Goal: Task Accomplishment & Management: Use online tool/utility

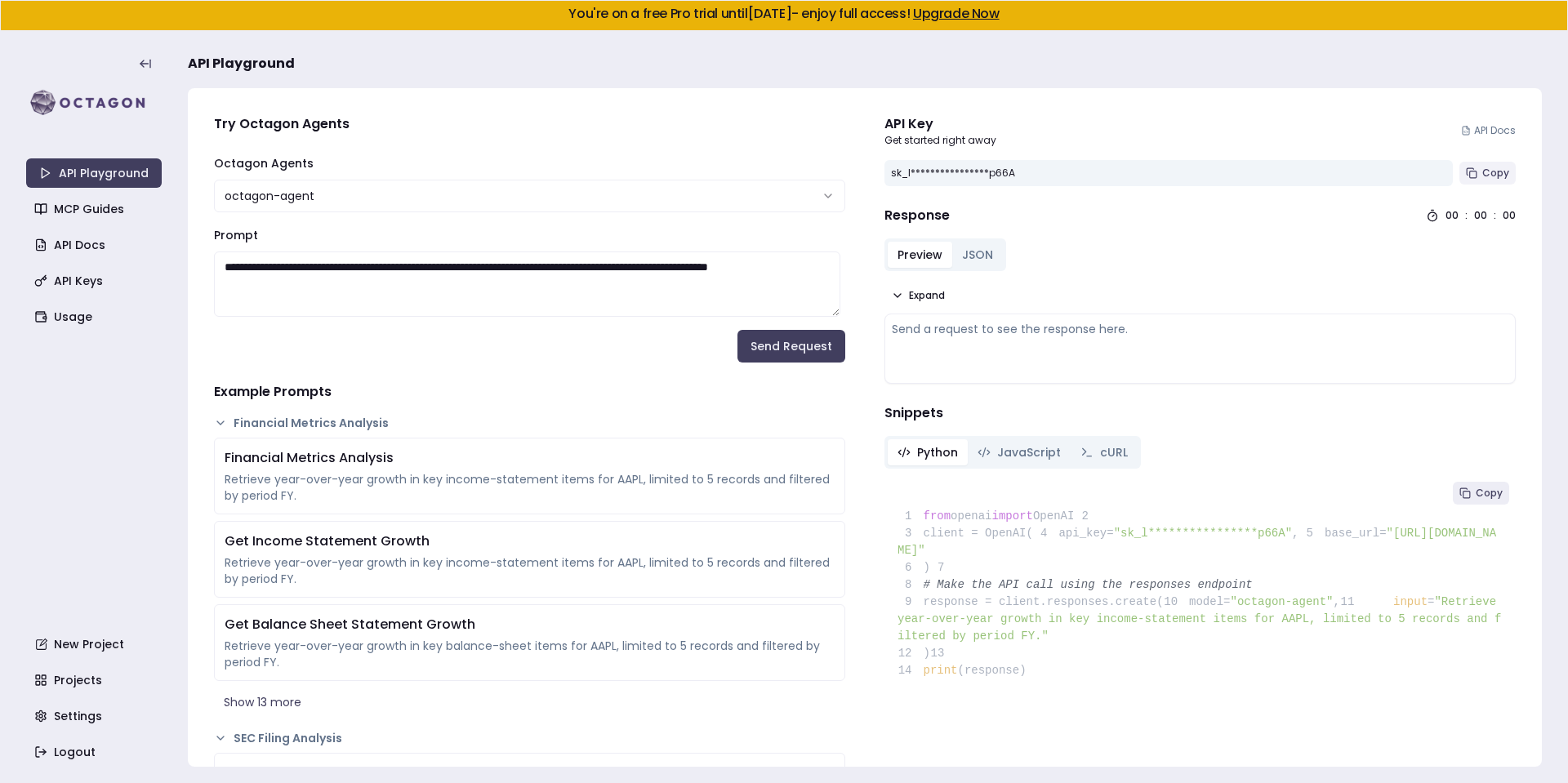
click at [1490, 162] on button "Copy" at bounding box center [1488, 173] width 56 height 23
click at [565, 382] on h4 "Example Prompts" at bounding box center [530, 392] width 631 height 20
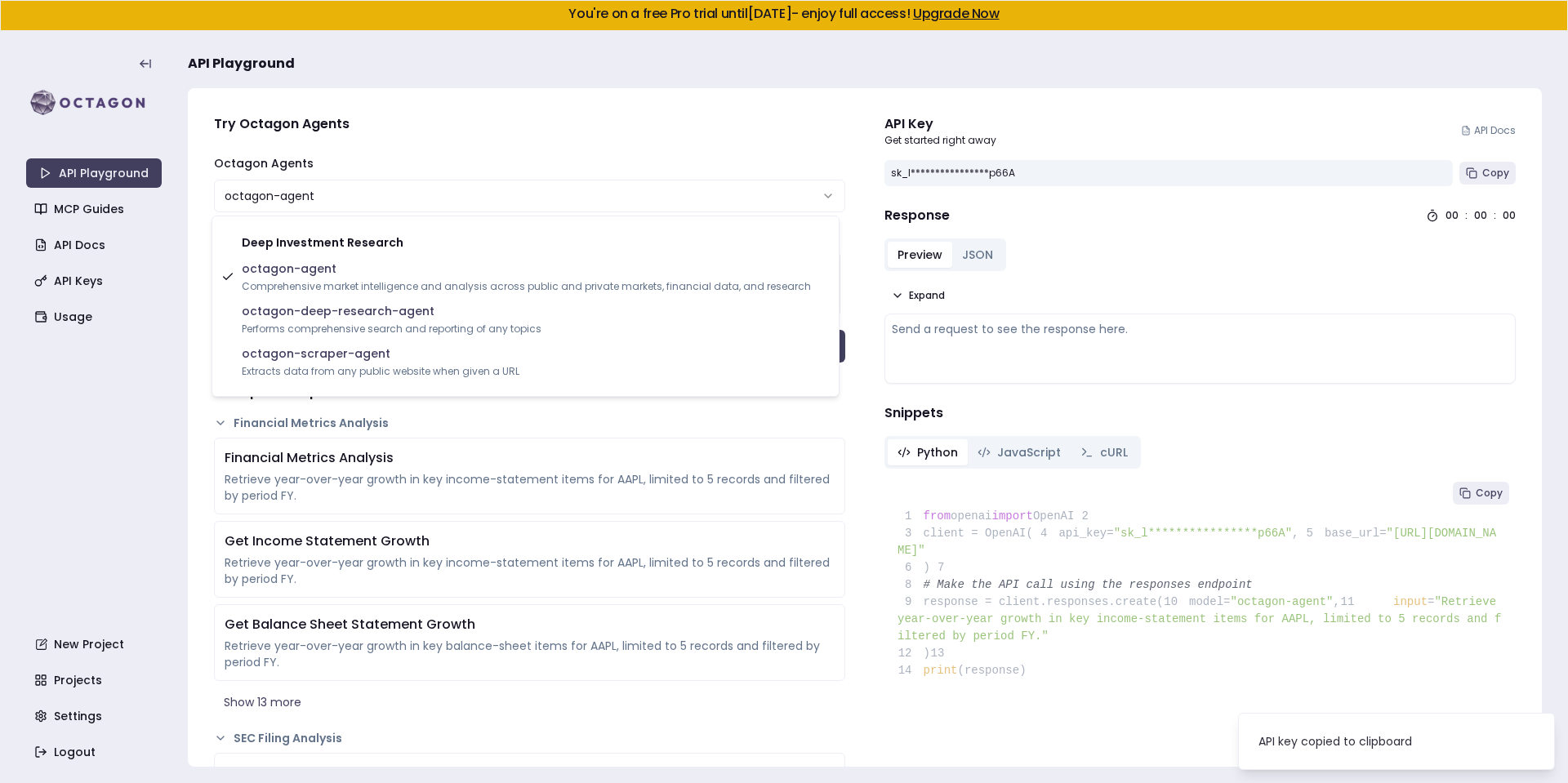
click at [350, 208] on html "**********" at bounding box center [784, 392] width 1568 height 783
select select "**********"
type textarea "**********"
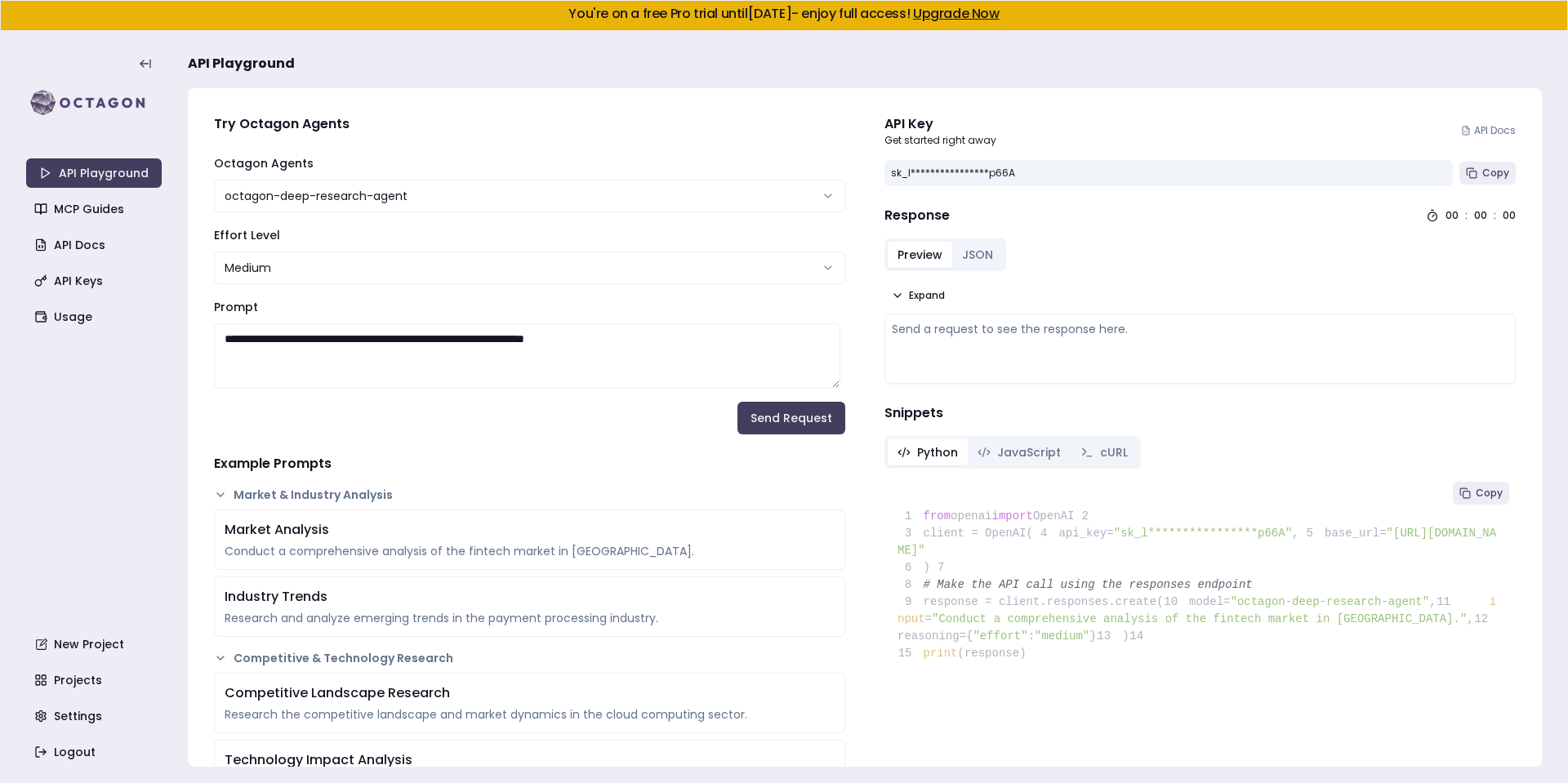
click at [401, 187] on html "**********" at bounding box center [784, 392] width 1568 height 783
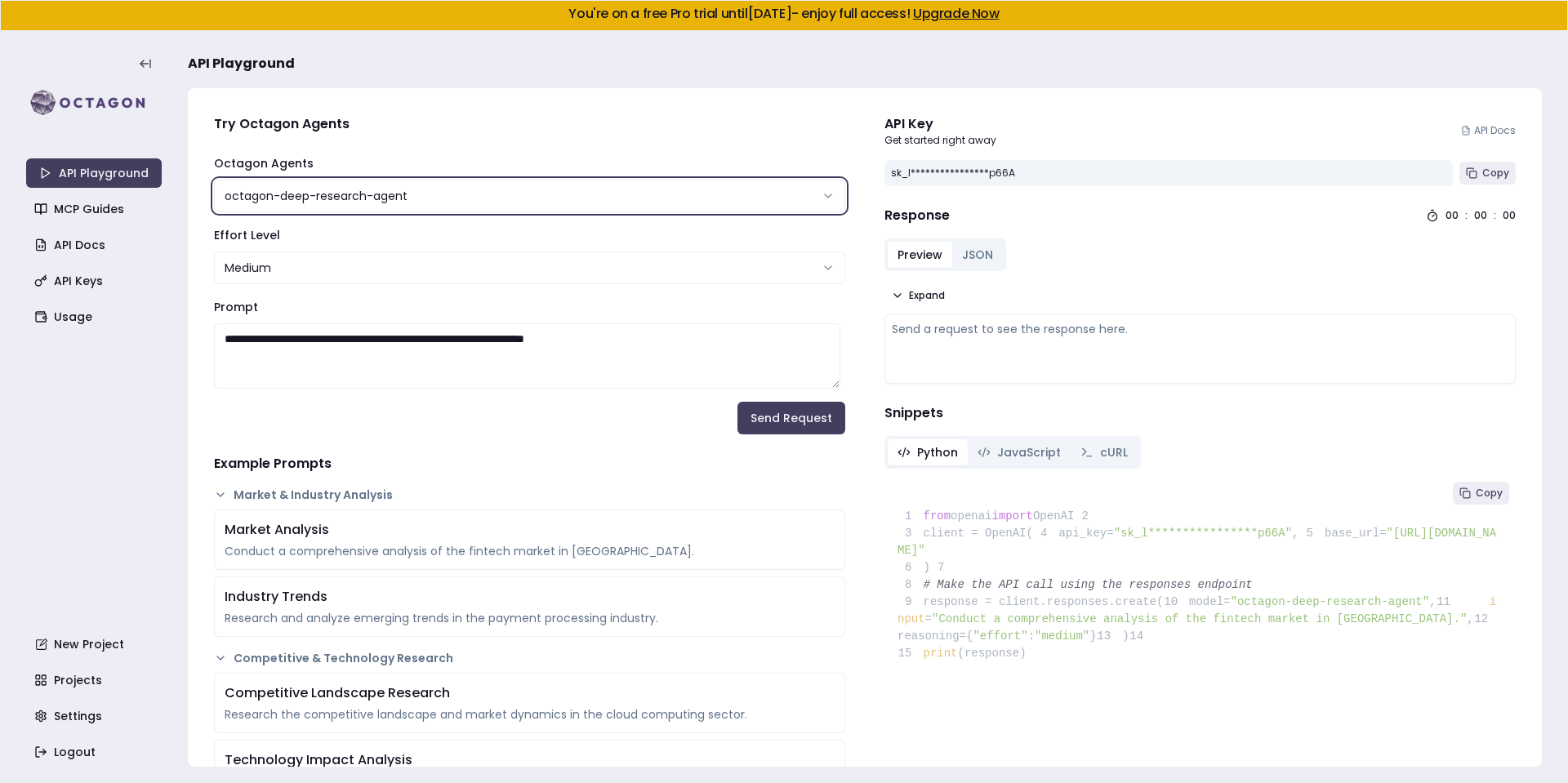
click at [457, 144] on html "**********" at bounding box center [784, 392] width 1568 height 783
click at [89, 164] on link "API Playground" at bounding box center [93, 173] width 135 height 30
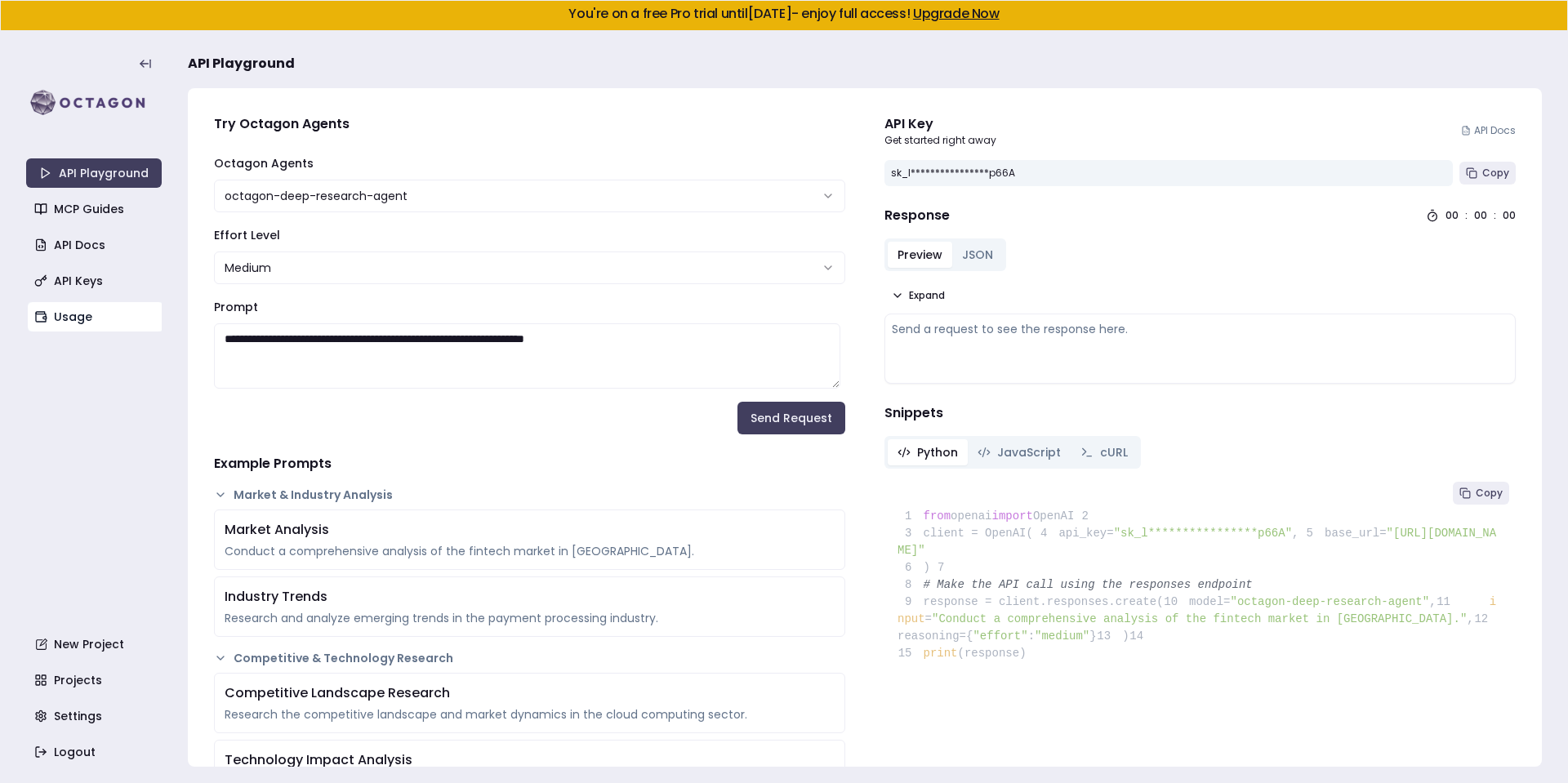
click at [75, 316] on link "Usage" at bounding box center [95, 317] width 135 height 30
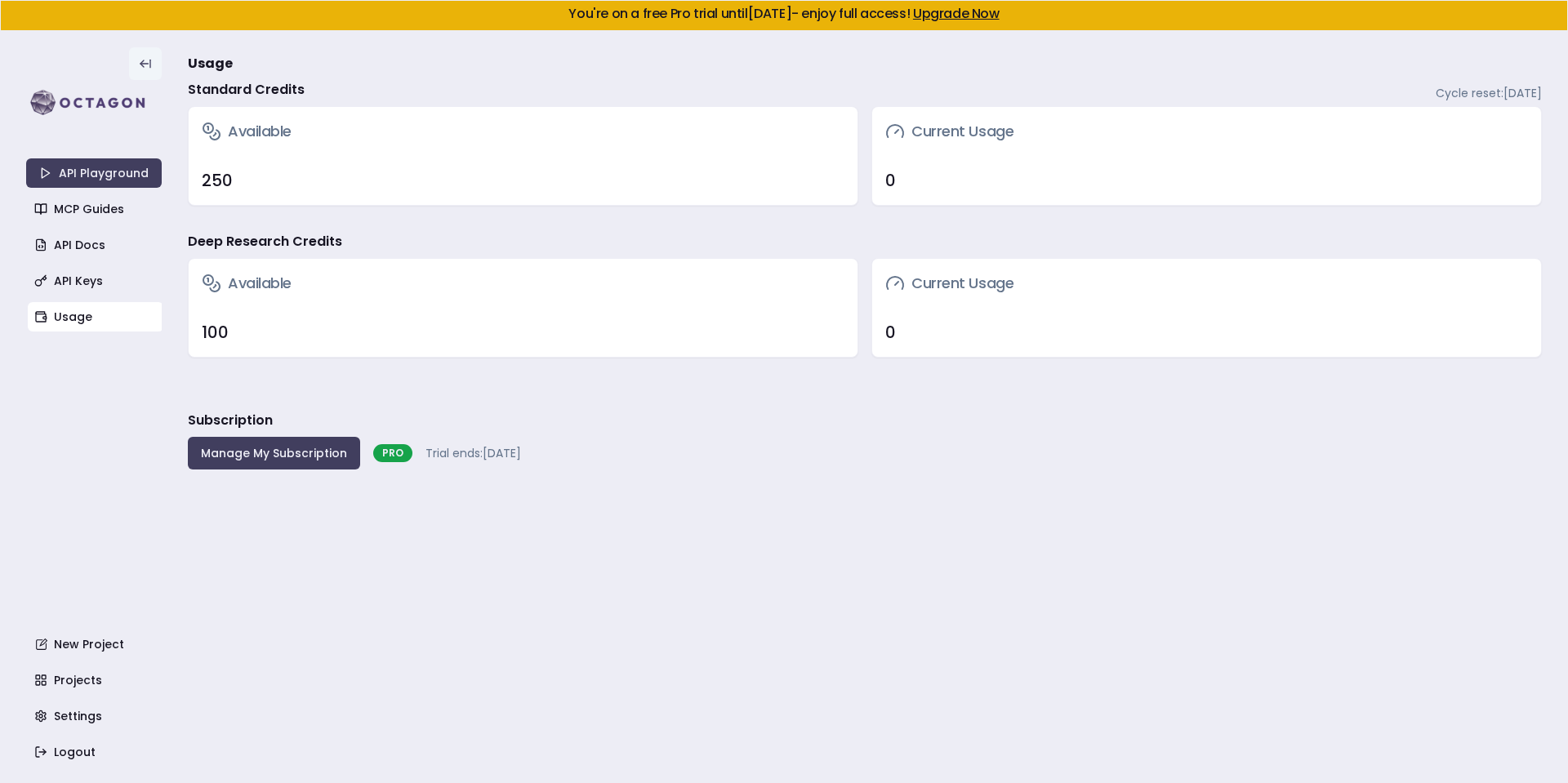
click at [139, 59] on icon at bounding box center [145, 63] width 13 height 13
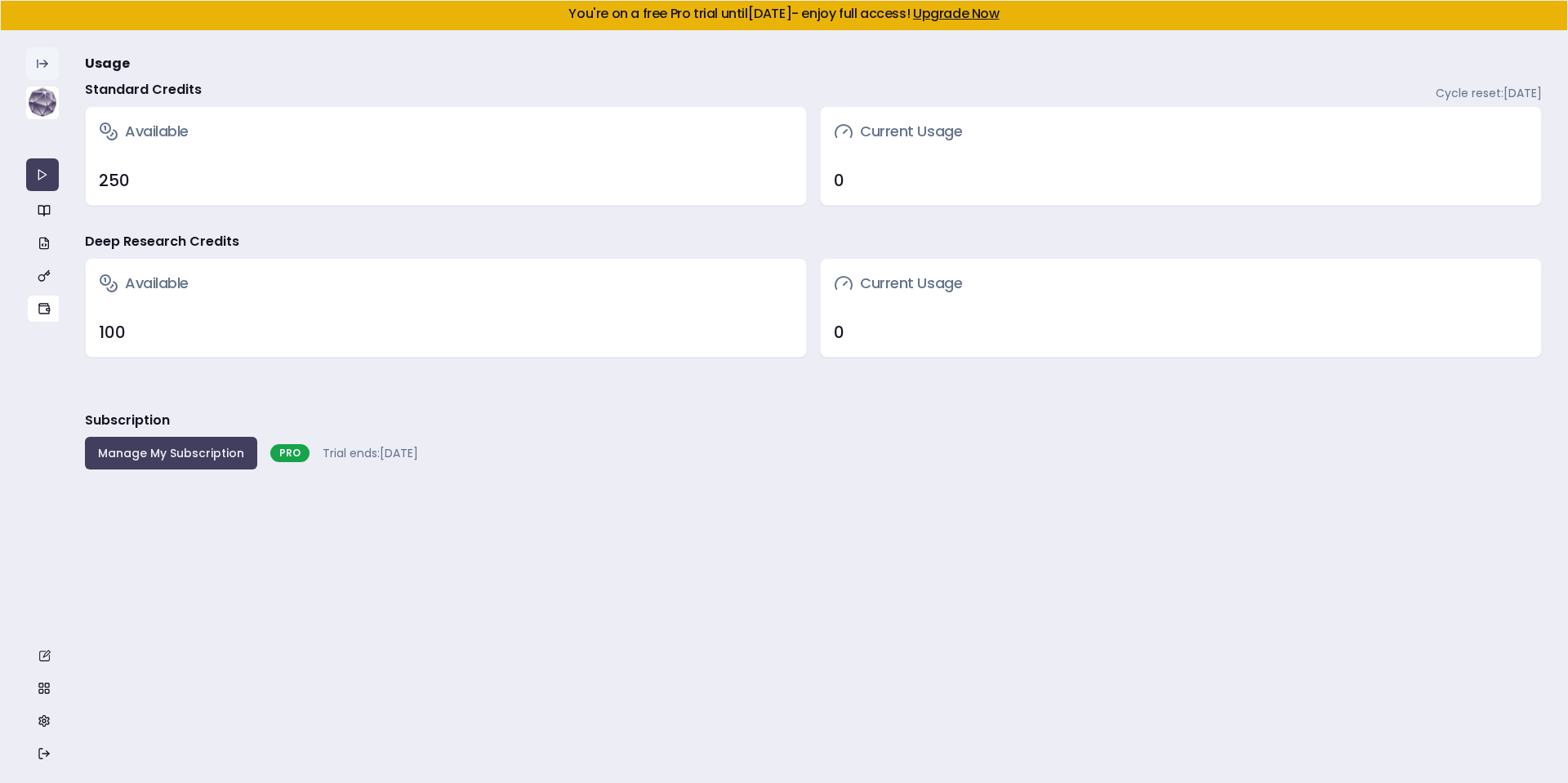
click at [37, 91] on img at bounding box center [42, 103] width 33 height 33
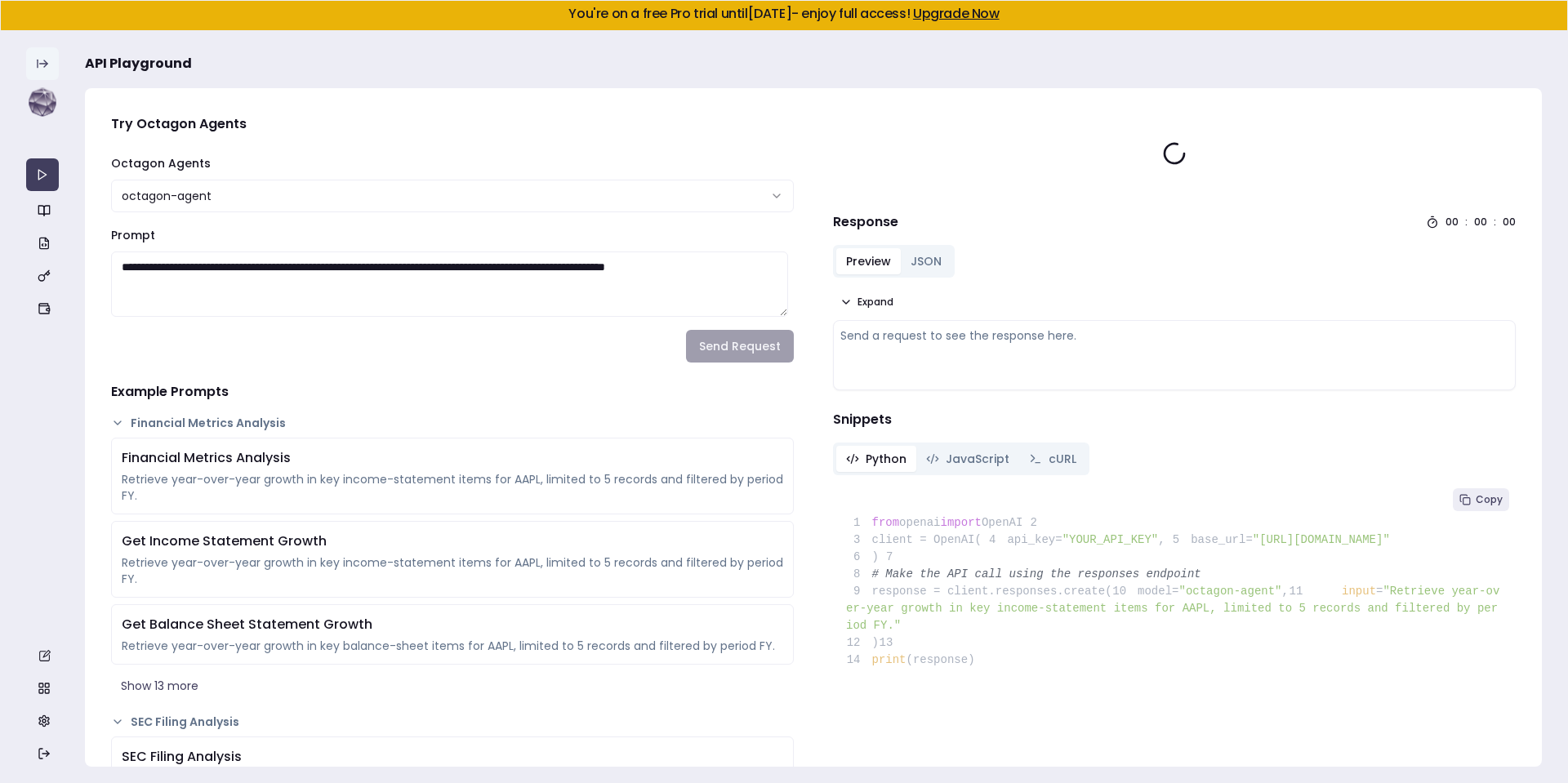
click at [47, 56] on button at bounding box center [42, 63] width 33 height 33
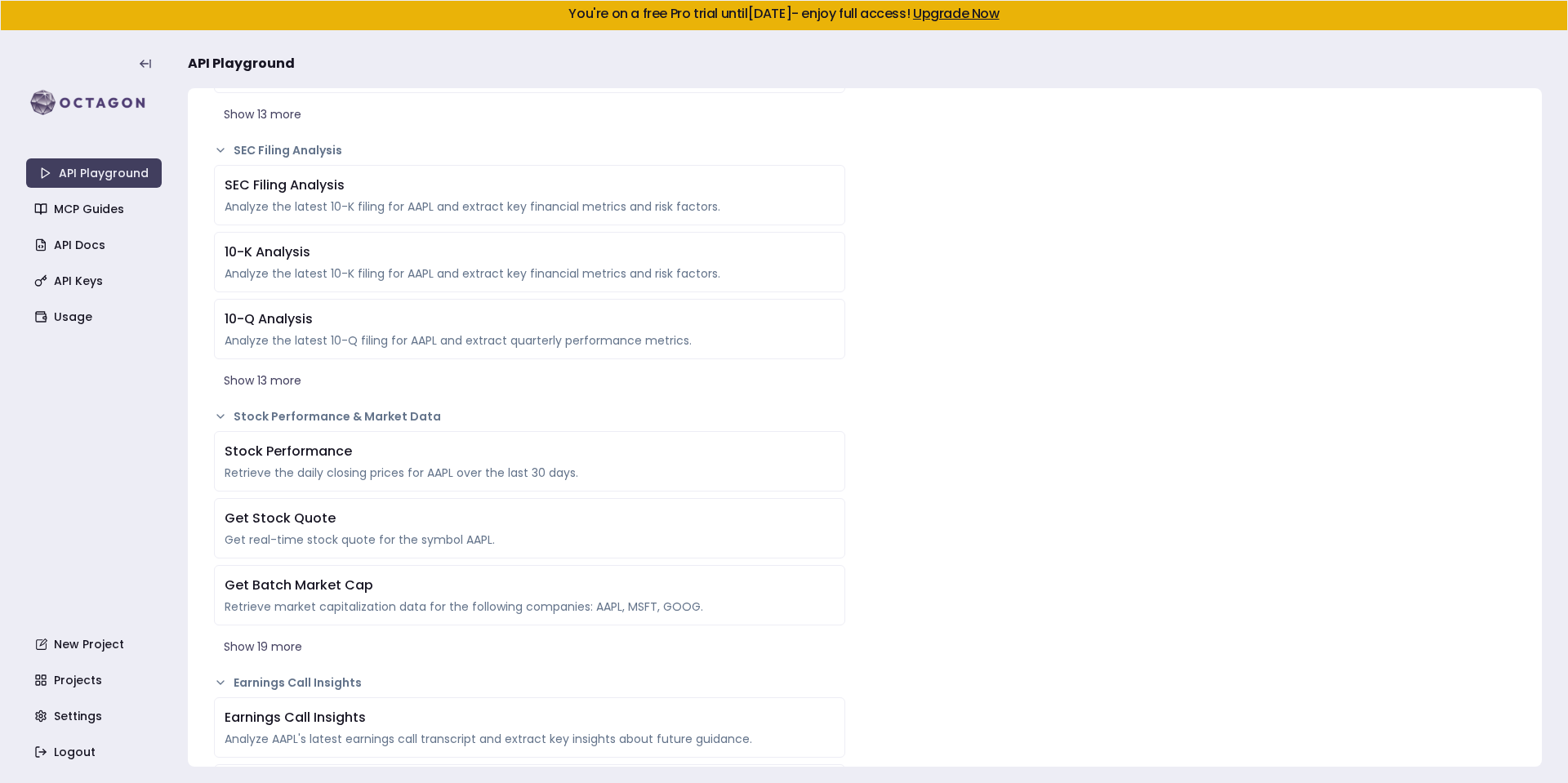
scroll to position [98, 0]
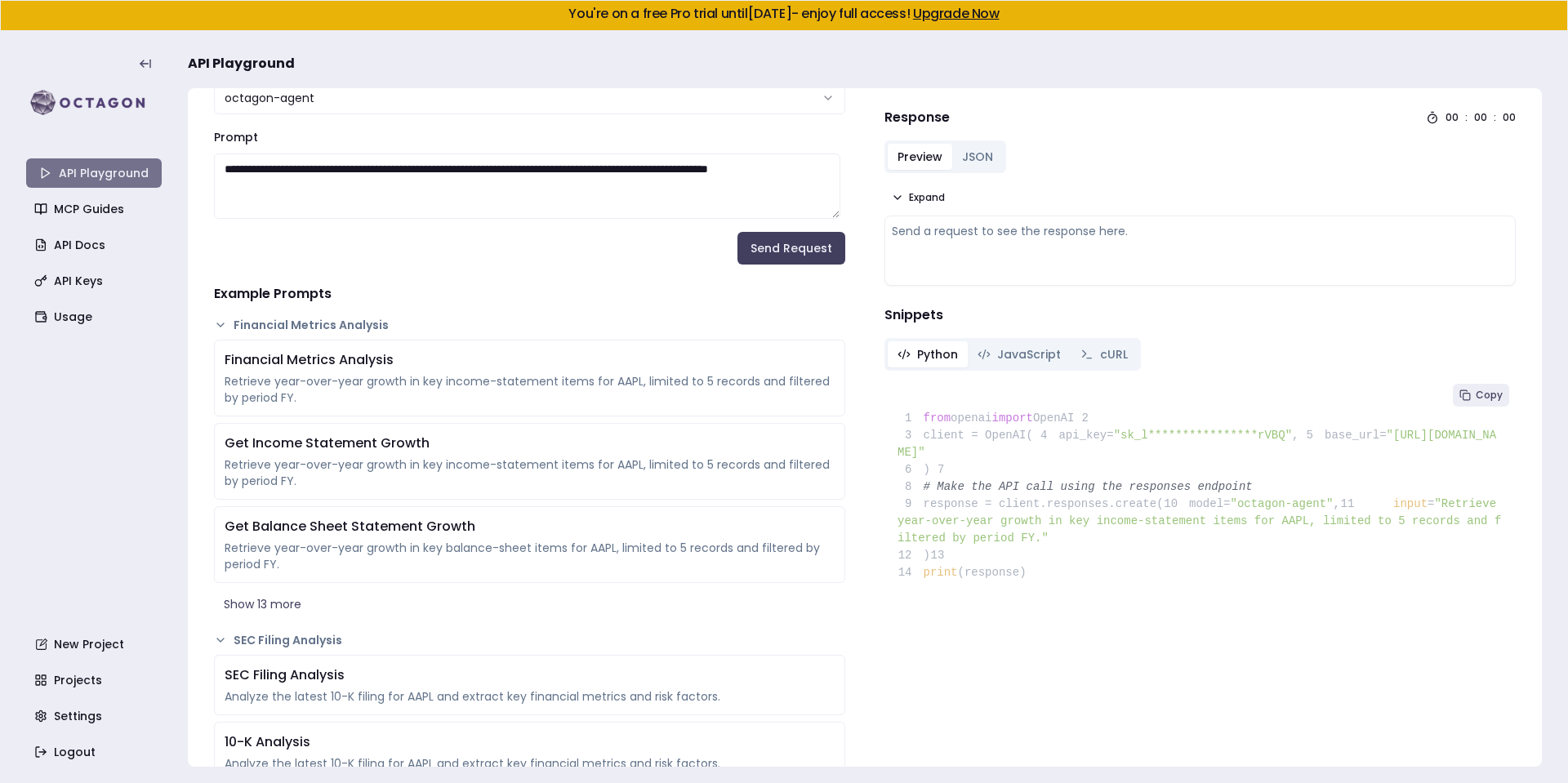
click at [113, 170] on link "API Playground" at bounding box center [93, 173] width 135 height 30
click at [52, 330] on link "Usage" at bounding box center [95, 317] width 135 height 30
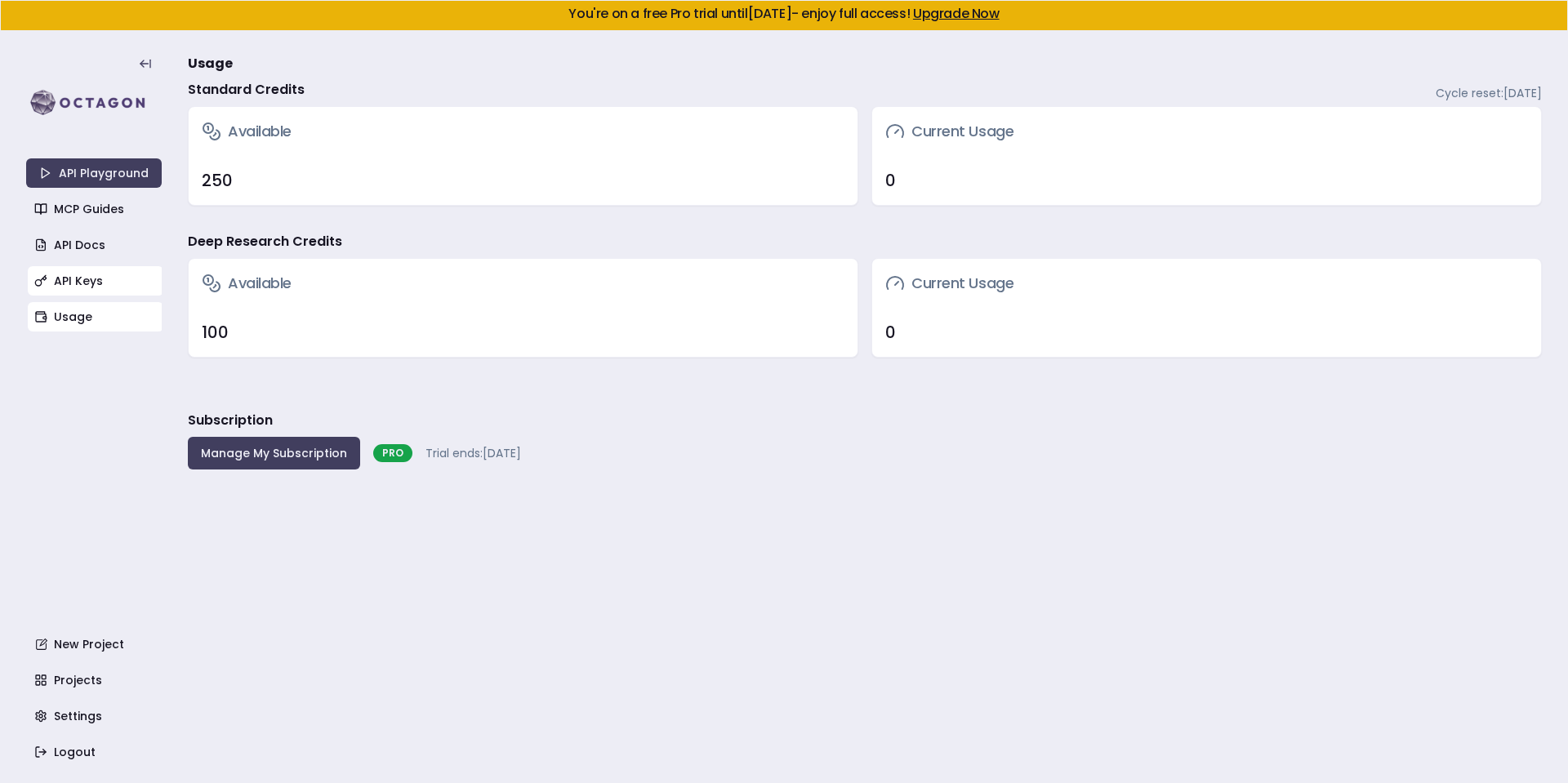
click at [51, 270] on link "API Keys" at bounding box center [95, 282] width 135 height 30
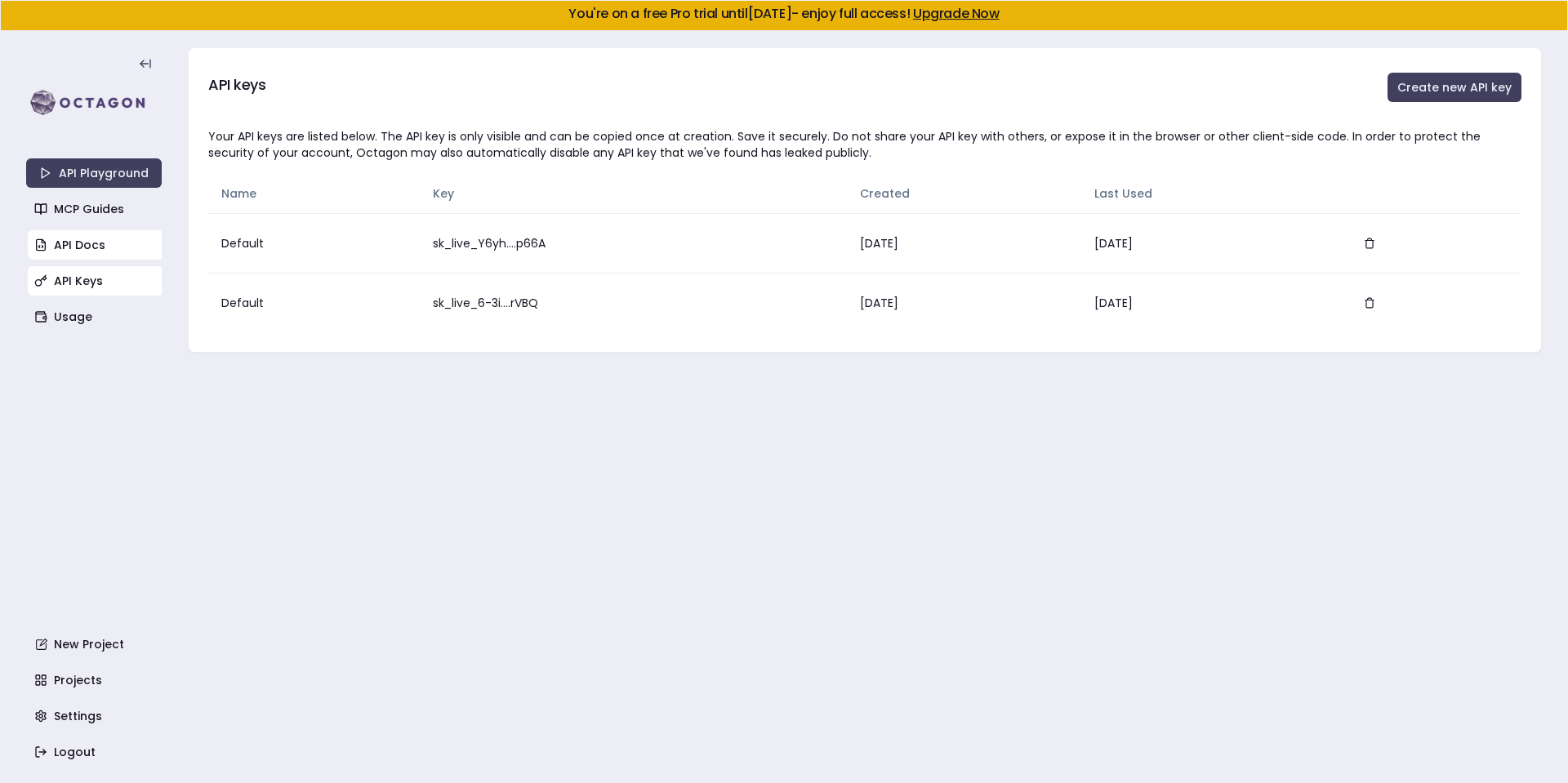
click at [79, 240] on link "API Docs" at bounding box center [95, 245] width 135 height 30
click at [119, 320] on link "Usage" at bounding box center [95, 317] width 135 height 30
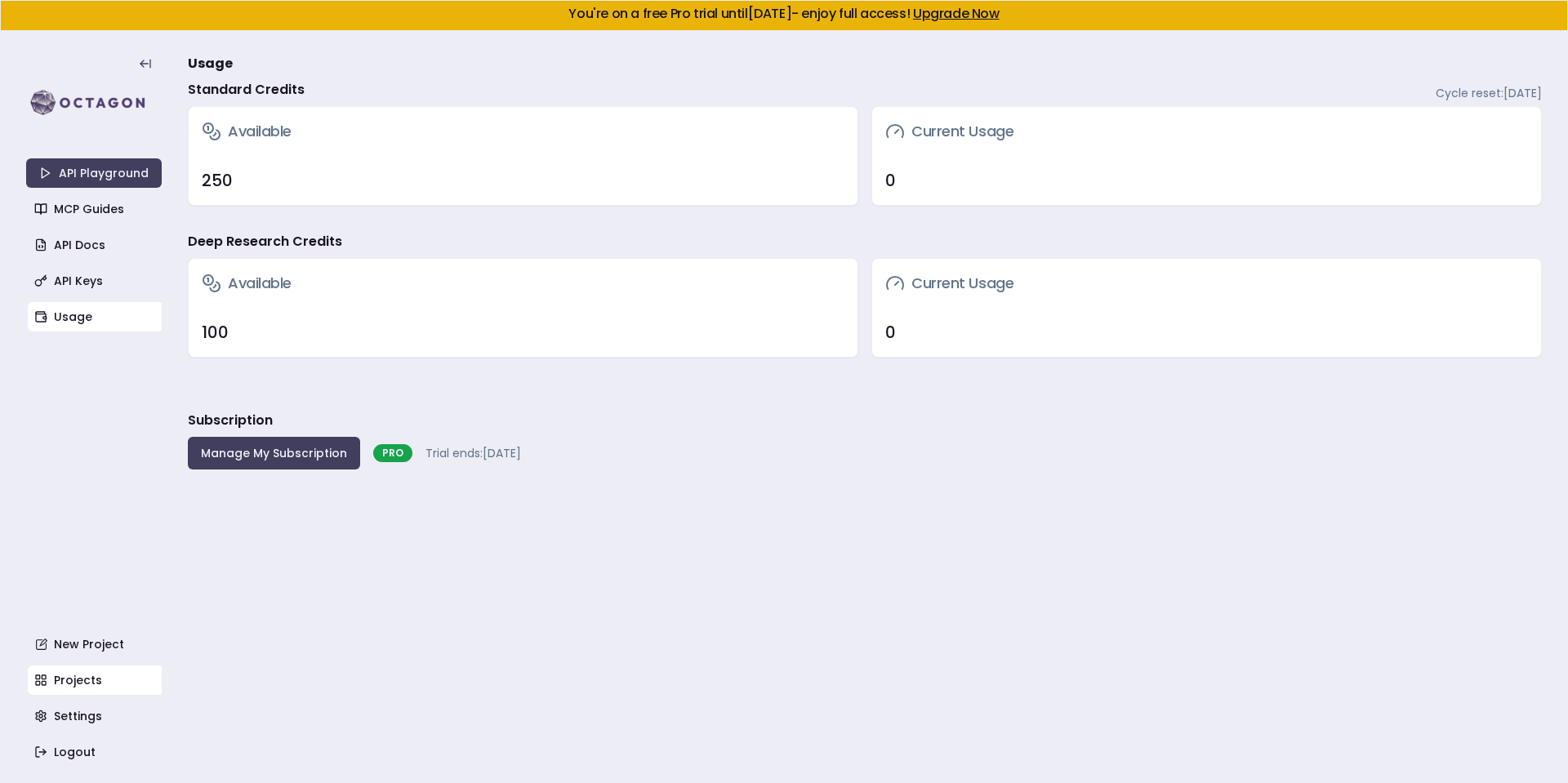
click at [122, 675] on link "Projects" at bounding box center [95, 680] width 135 height 30
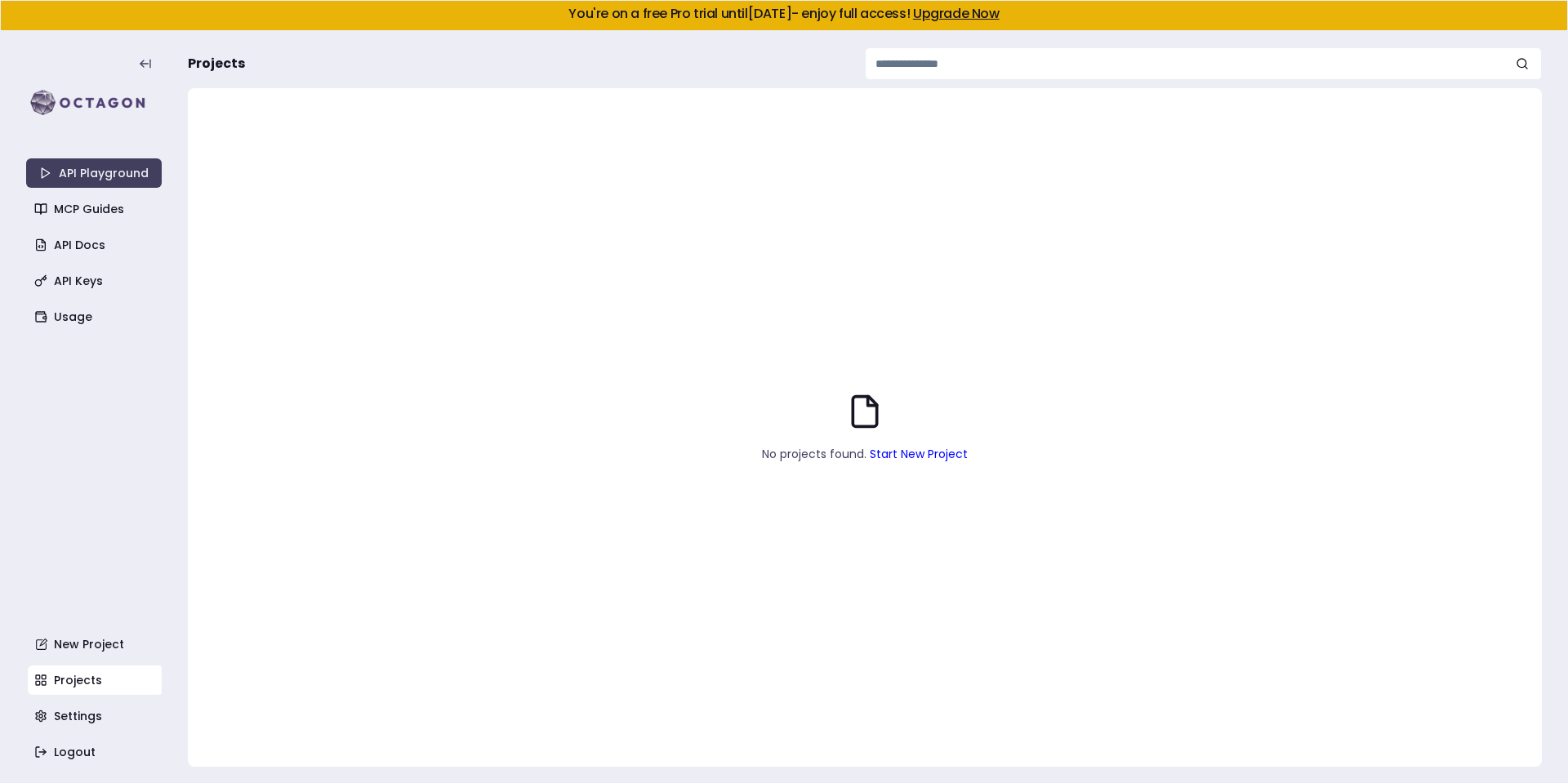
click at [1009, 67] on input at bounding box center [1204, 63] width 677 height 33
click at [903, 455] on link "Start New Project" at bounding box center [918, 454] width 98 height 17
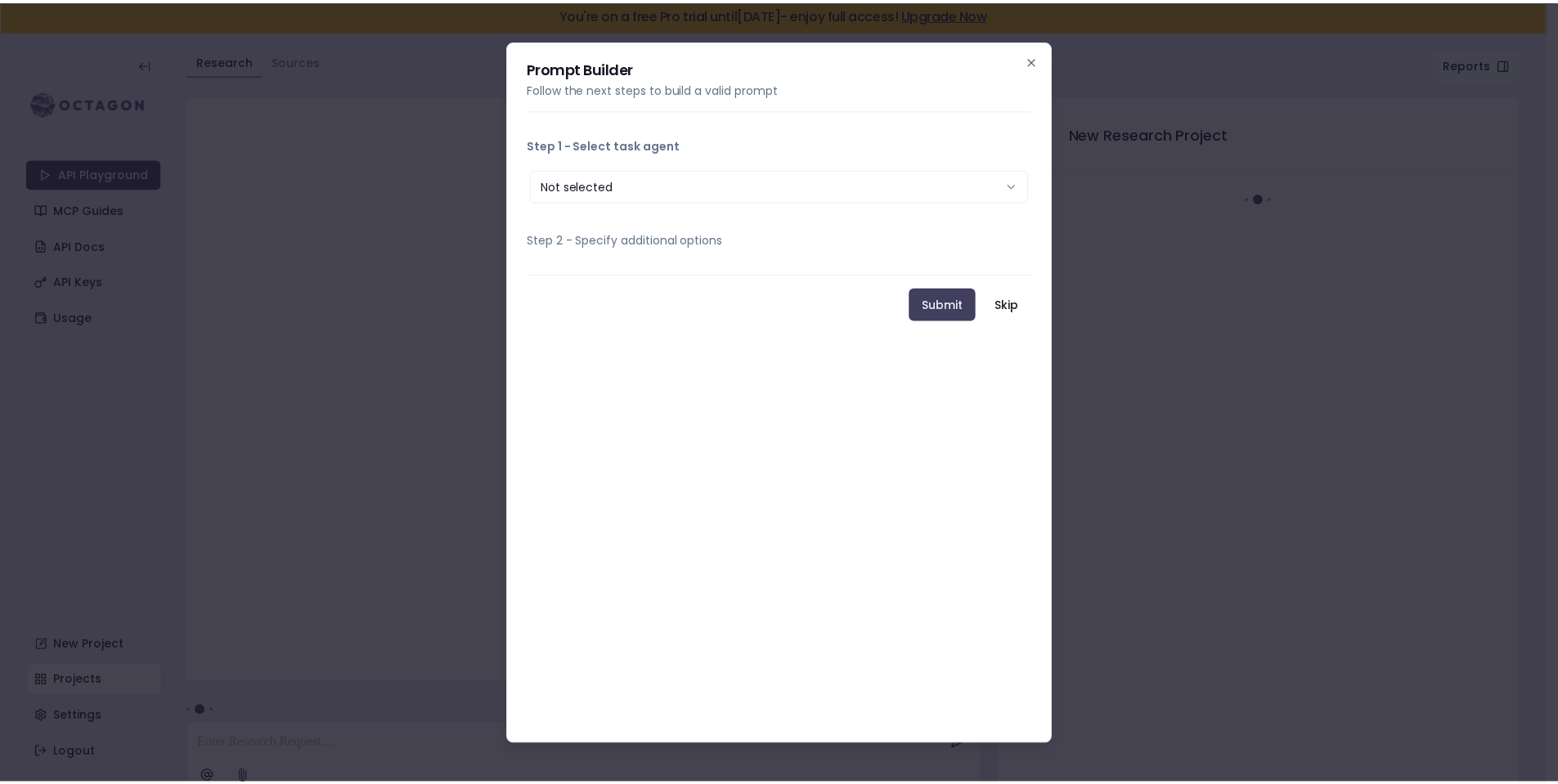
scroll to position [14, 0]
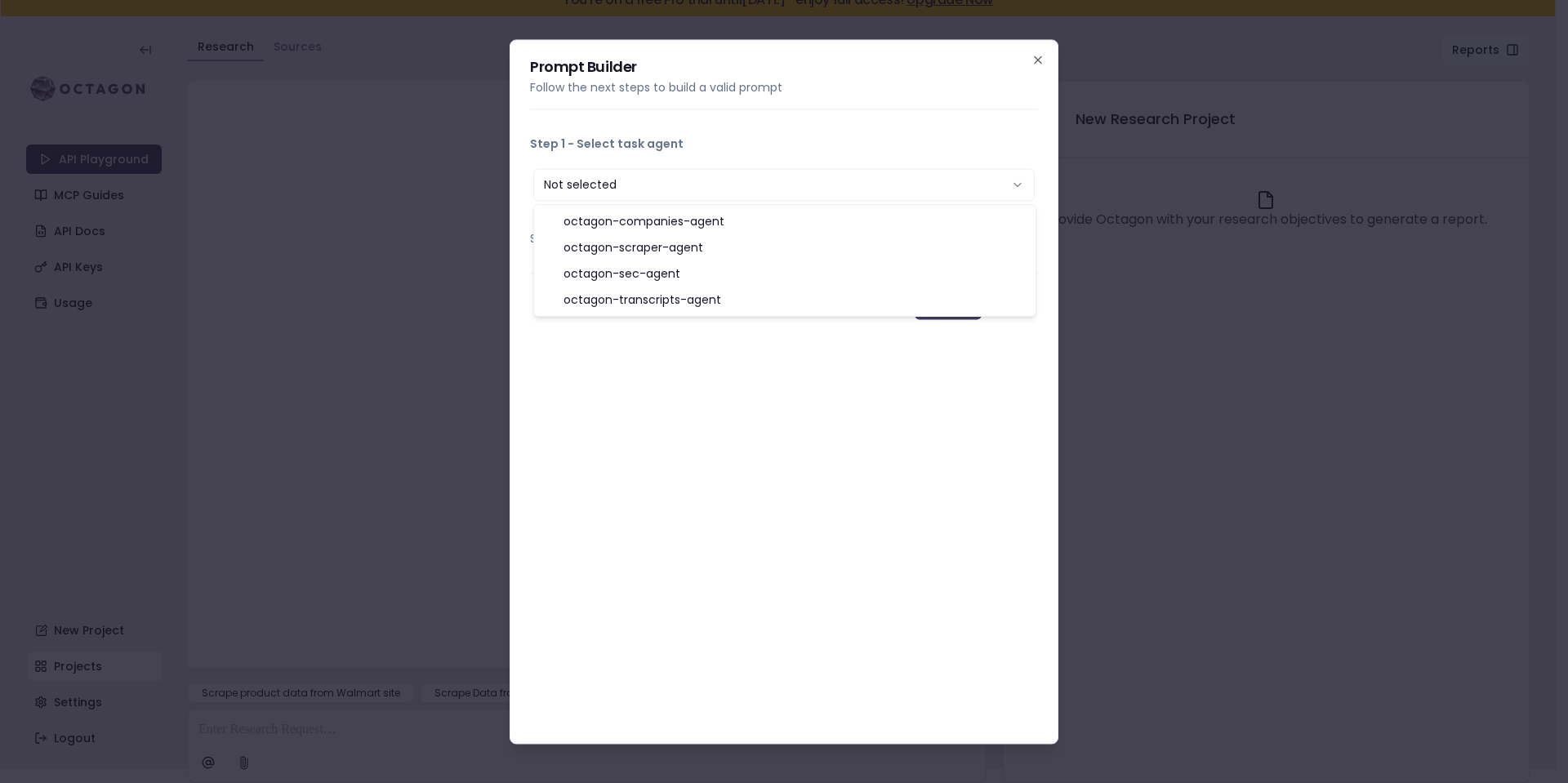
click at [641, 184] on button "Not selected" at bounding box center [784, 185] width 502 height 33
select select "**********"
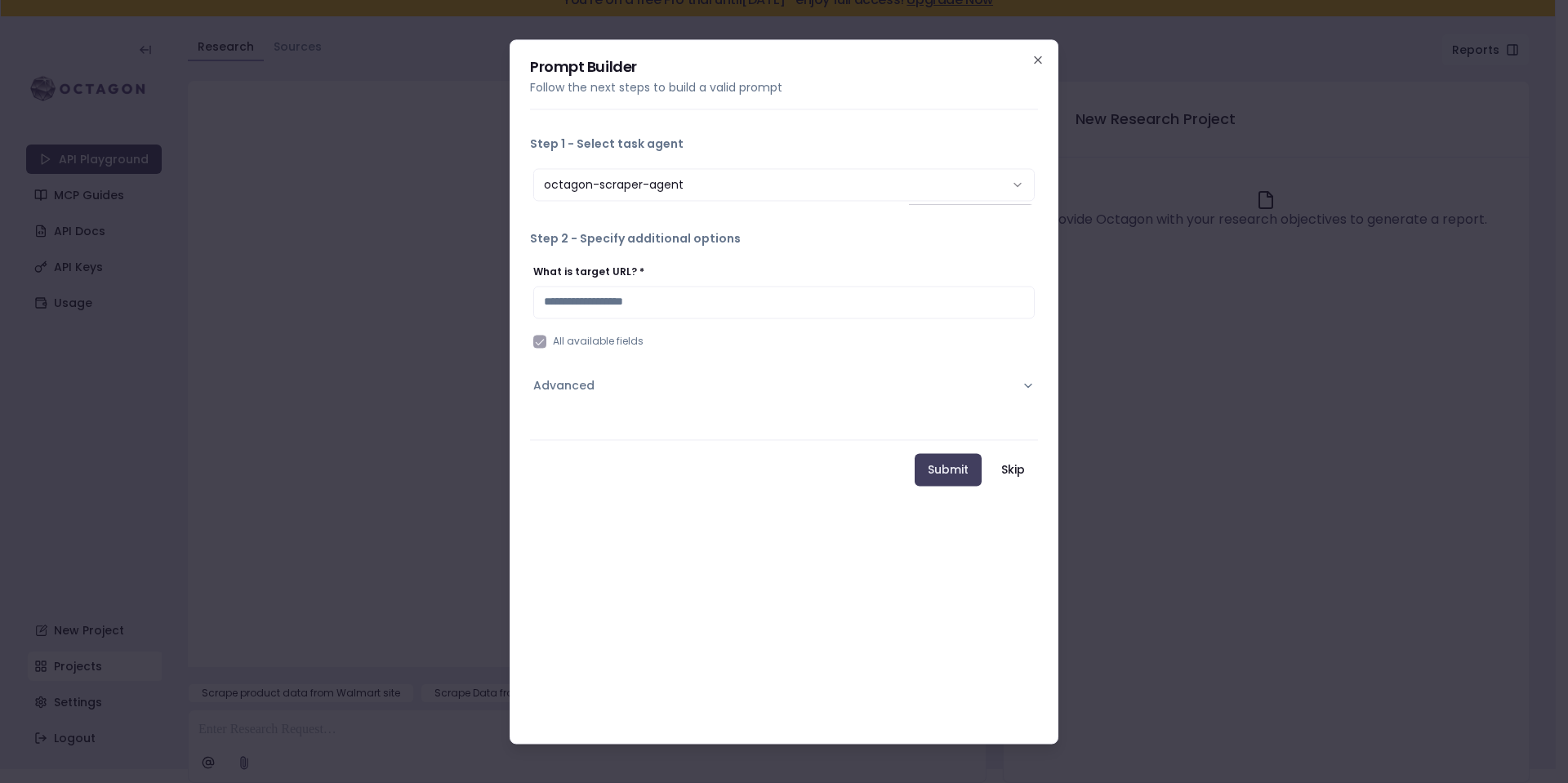
click at [679, 240] on button "Step 2 - Specify additional options" at bounding box center [784, 239] width 508 height 43
click at [1008, 460] on button "Skip" at bounding box center [1012, 469] width 49 height 33
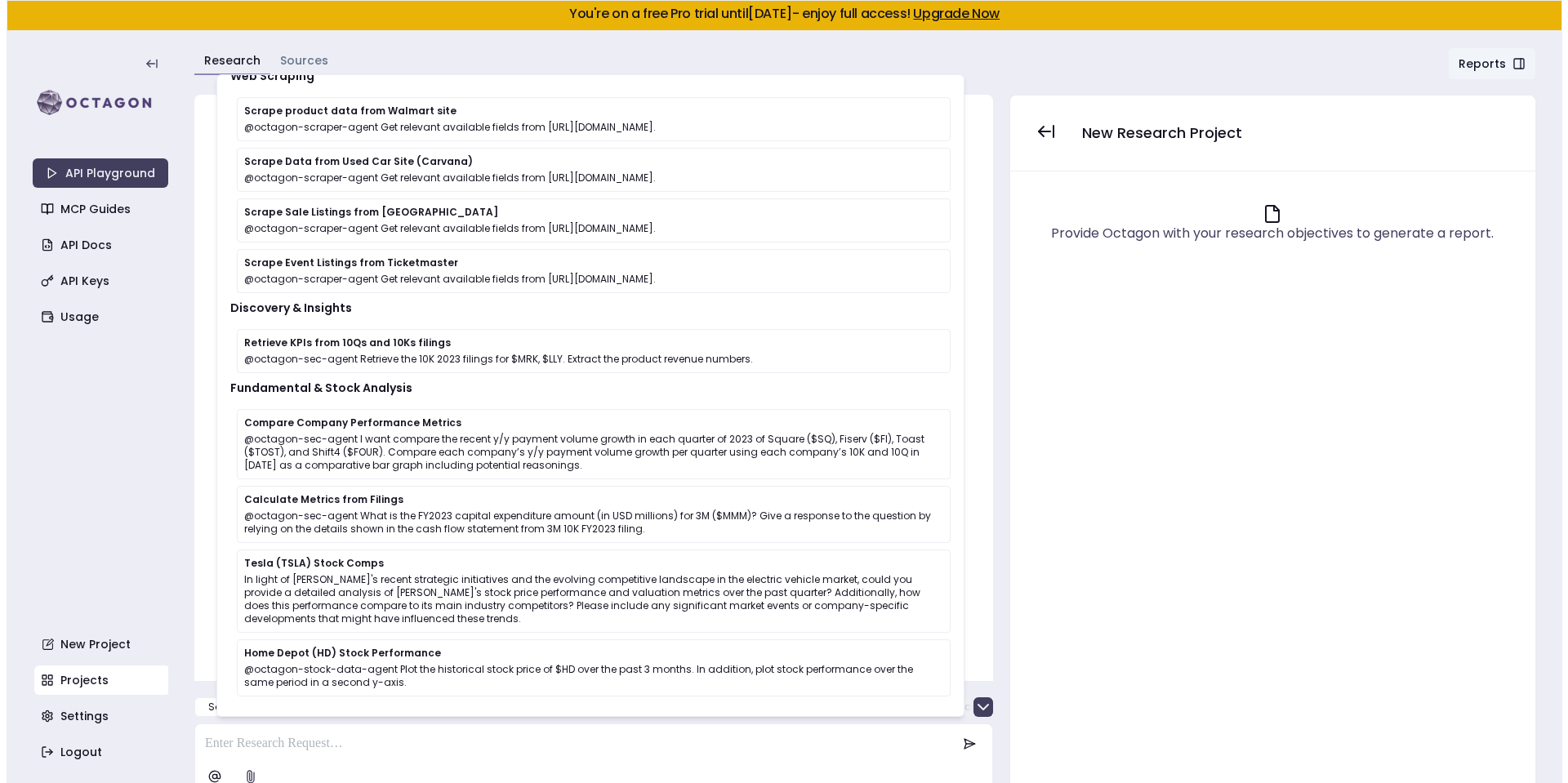
scroll to position [53, 0]
click at [983, 694] on div "Scrape product data from Walmart site Scrape Data from Used Car Site (Carvana) …" at bounding box center [587, 744] width 799 height 106
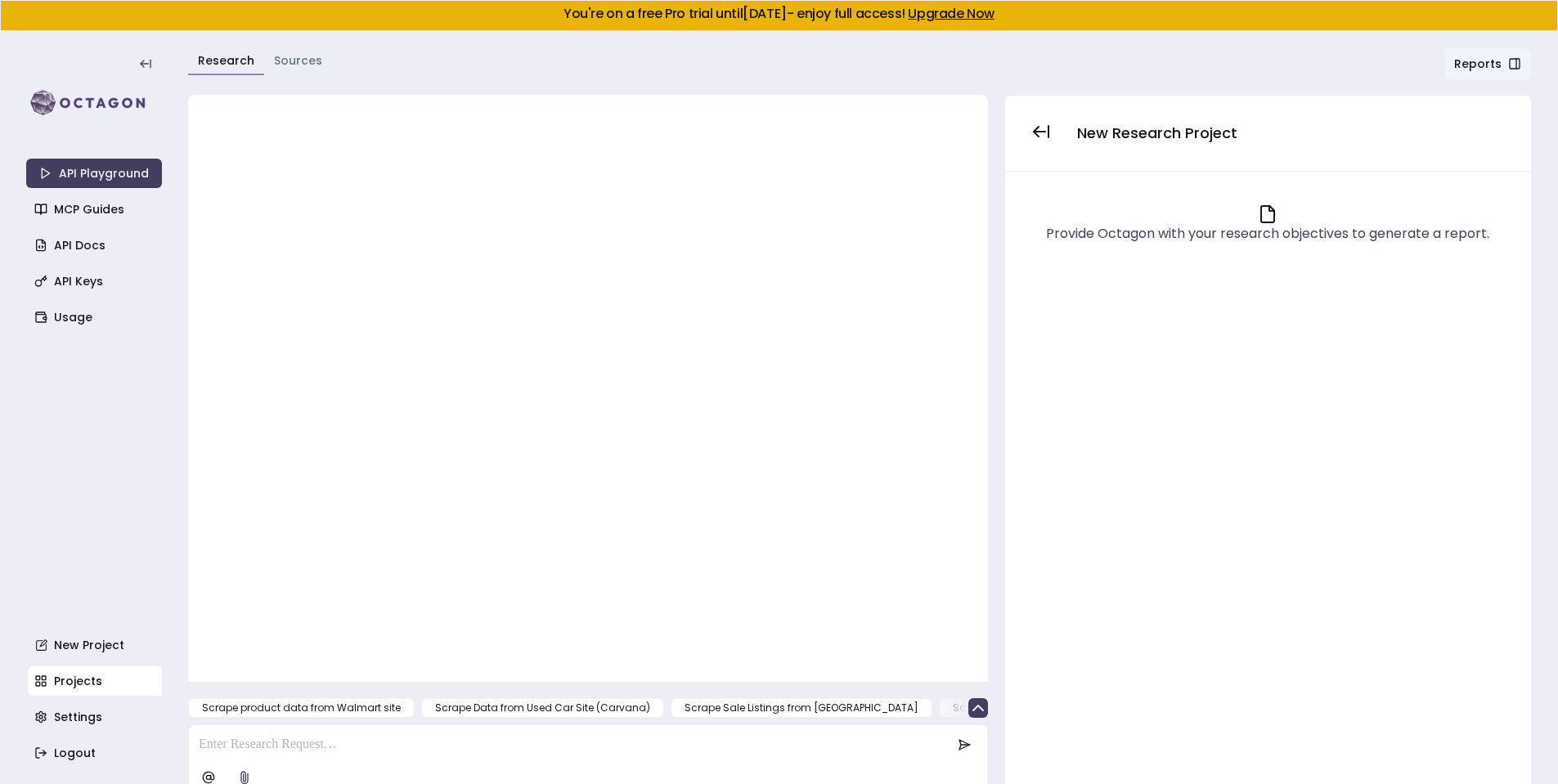
click at [428, 222] on div at bounding box center [588, 380] width 767 height 539
click at [285, 52] on link "Sources" at bounding box center [299, 61] width 49 height 17
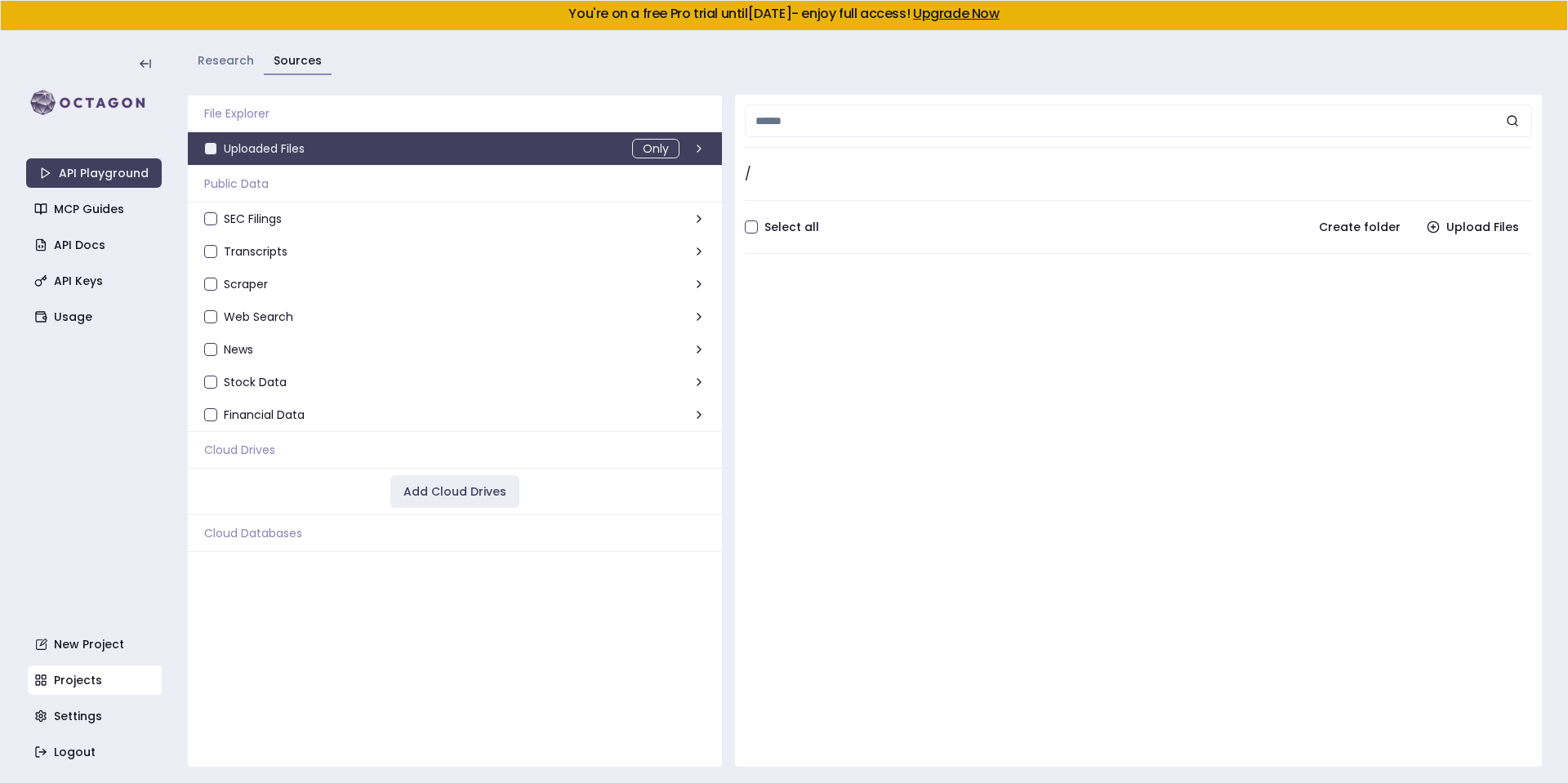
click at [239, 60] on link "Research" at bounding box center [226, 61] width 56 height 17
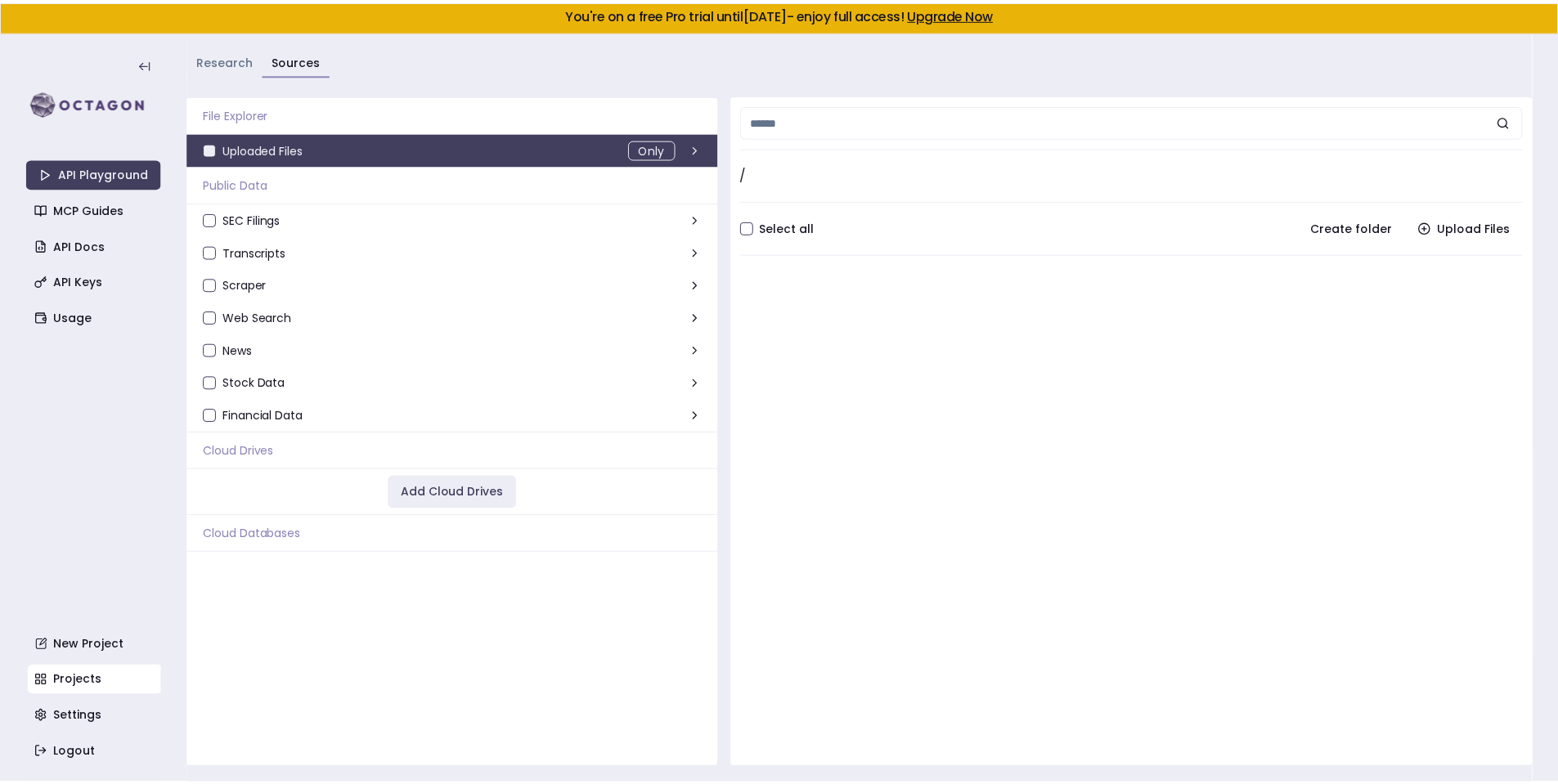
scroll to position [15, 0]
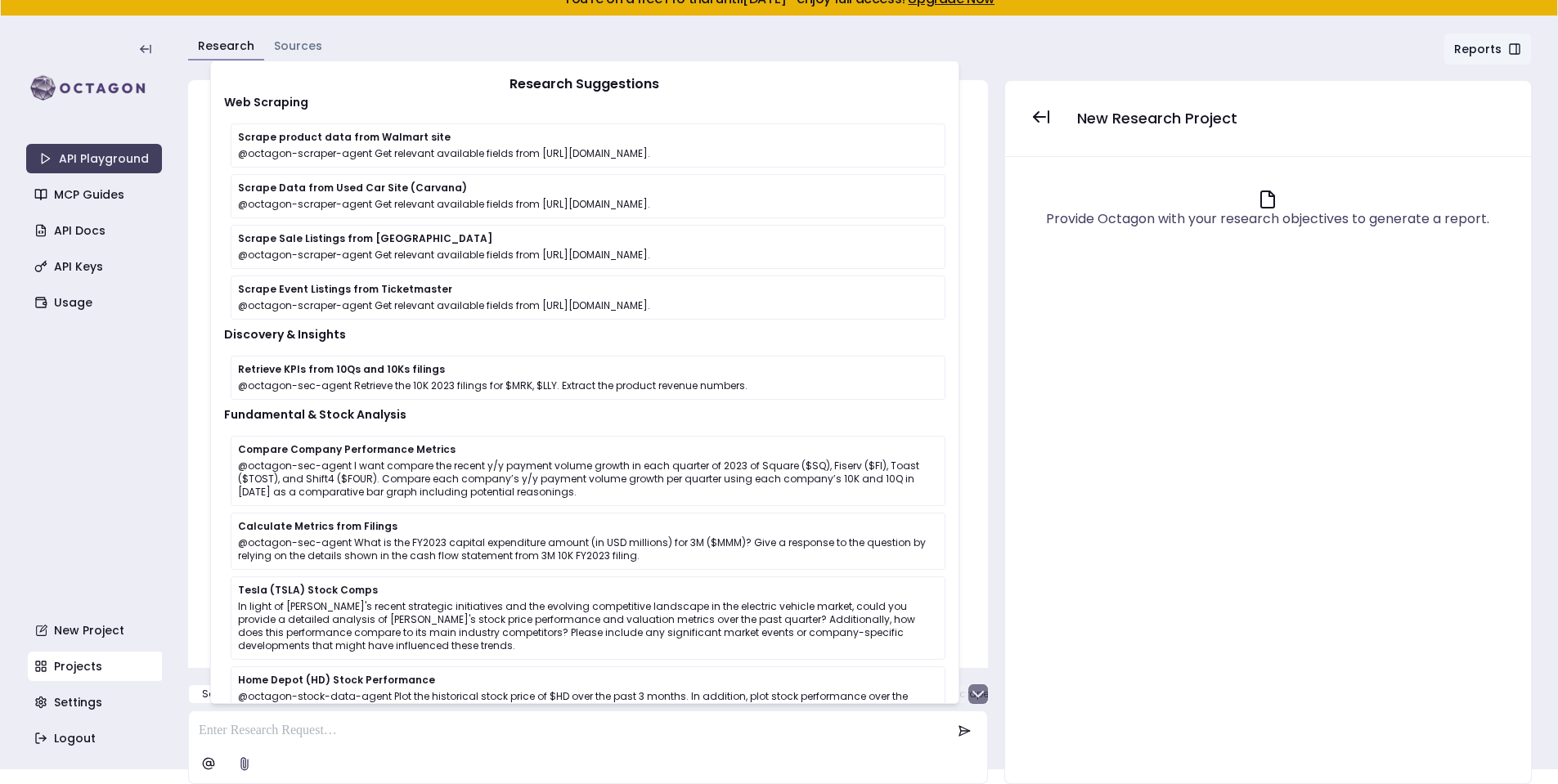
click at [971, 694] on icon "button" at bounding box center [978, 693] width 20 height 20
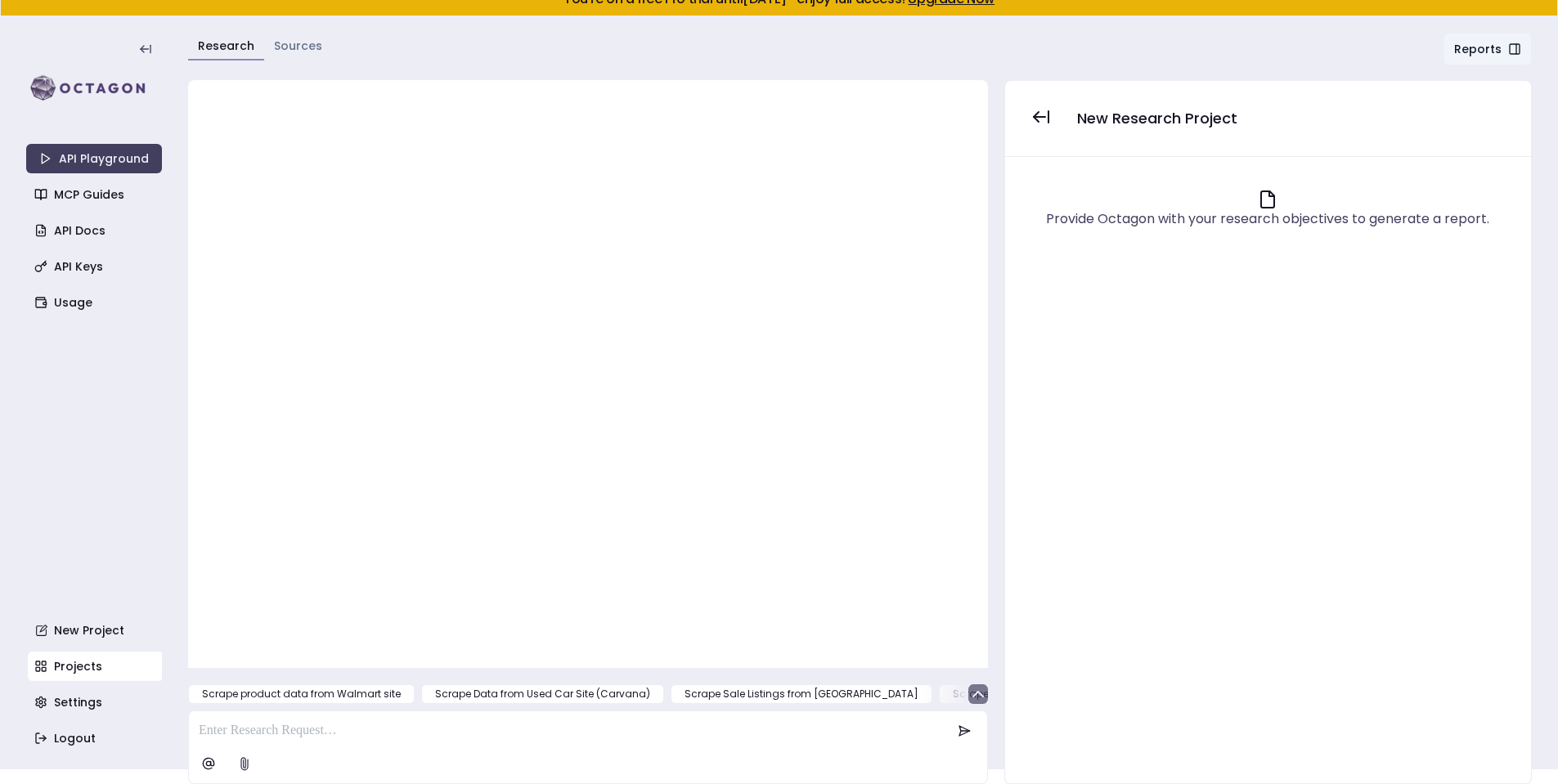
click at [1497, 46] on button "Reports" at bounding box center [1488, 49] width 89 height 33
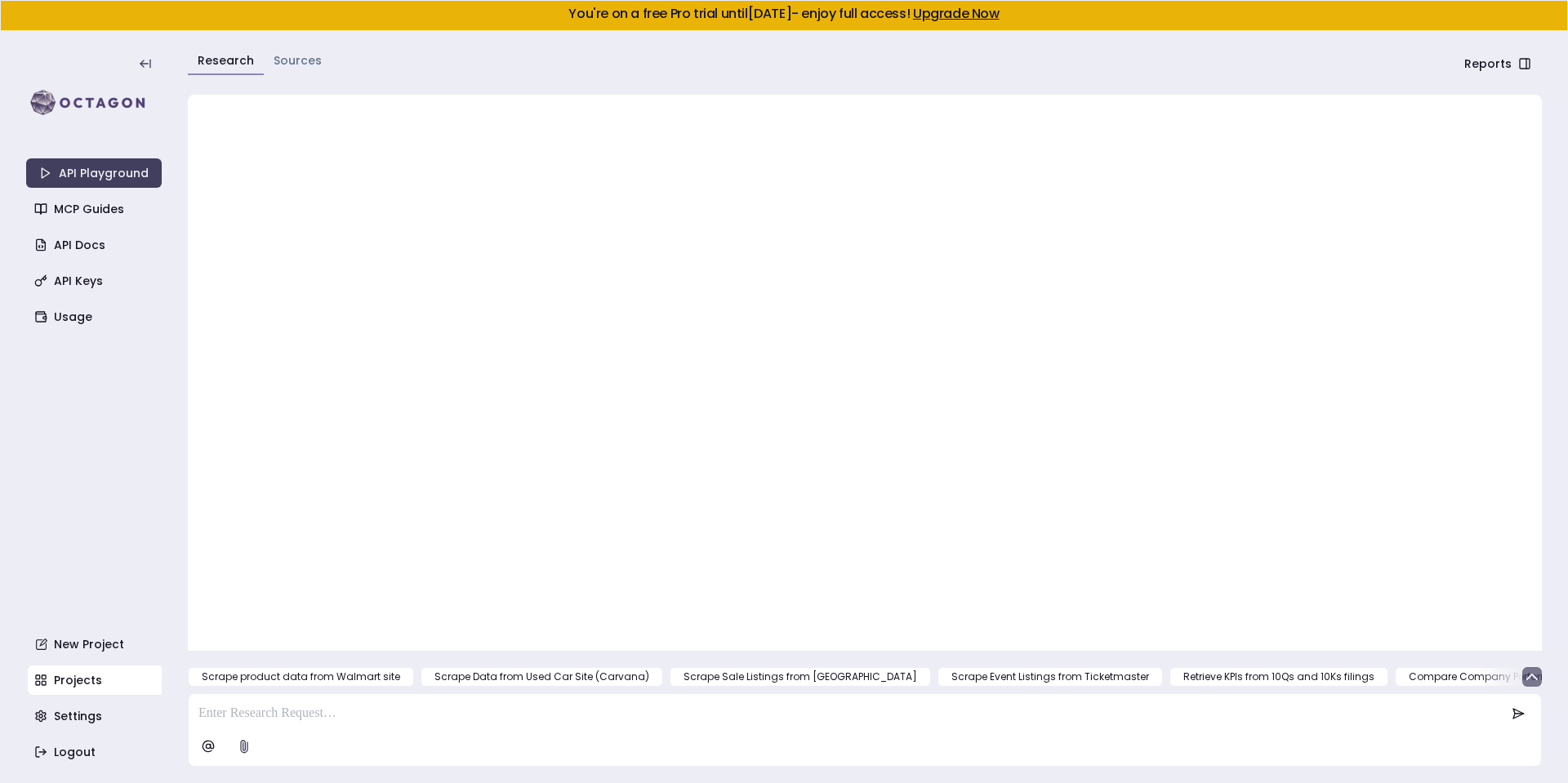
click at [111, 334] on div "API Playground MCP Guides API Docs API Keys Usage New Project Projects Settings…" at bounding box center [93, 407] width 135 height 720
click at [103, 326] on link "Usage" at bounding box center [95, 317] width 135 height 30
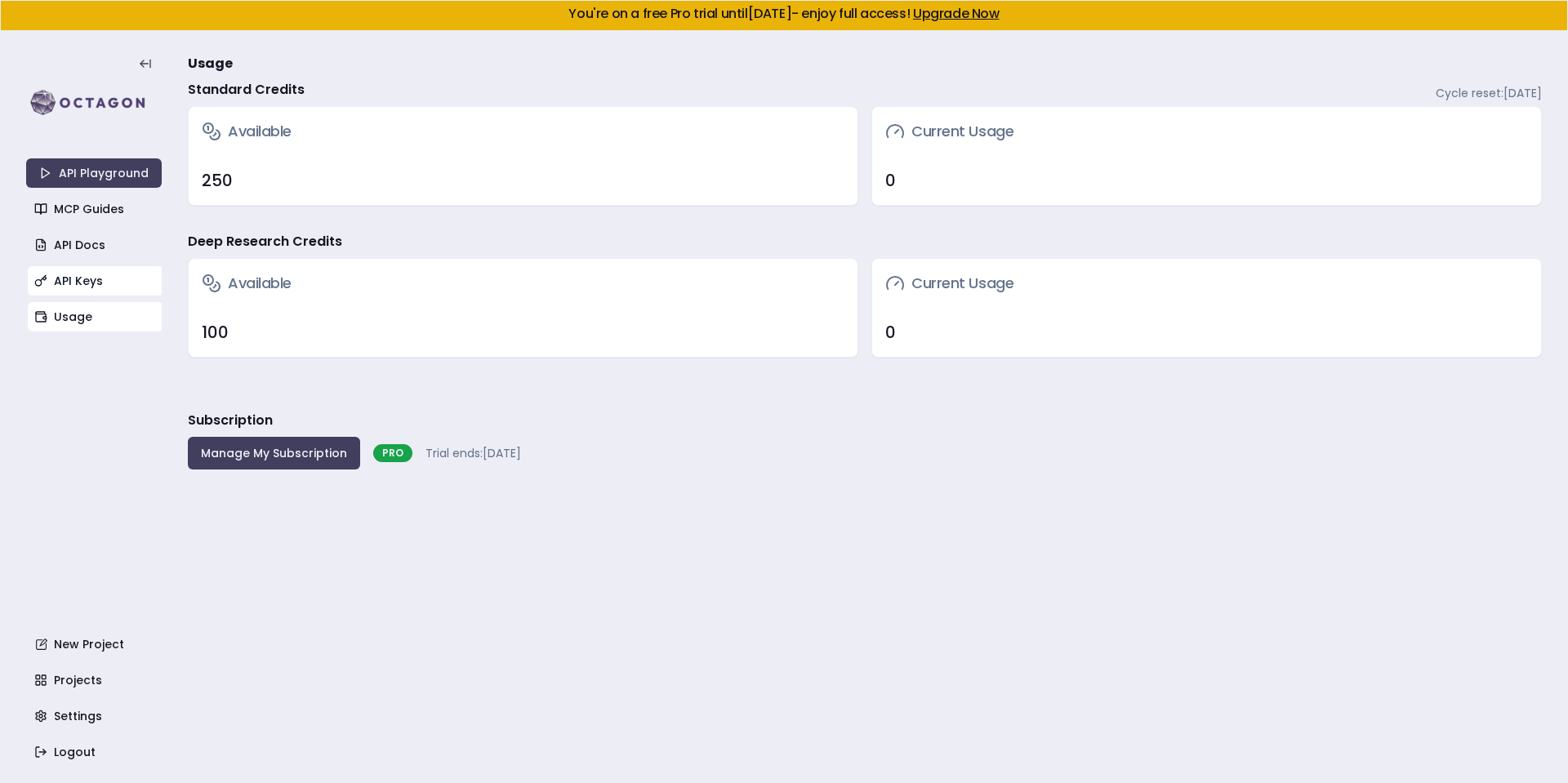
click at [92, 275] on link "API Keys" at bounding box center [95, 282] width 135 height 30
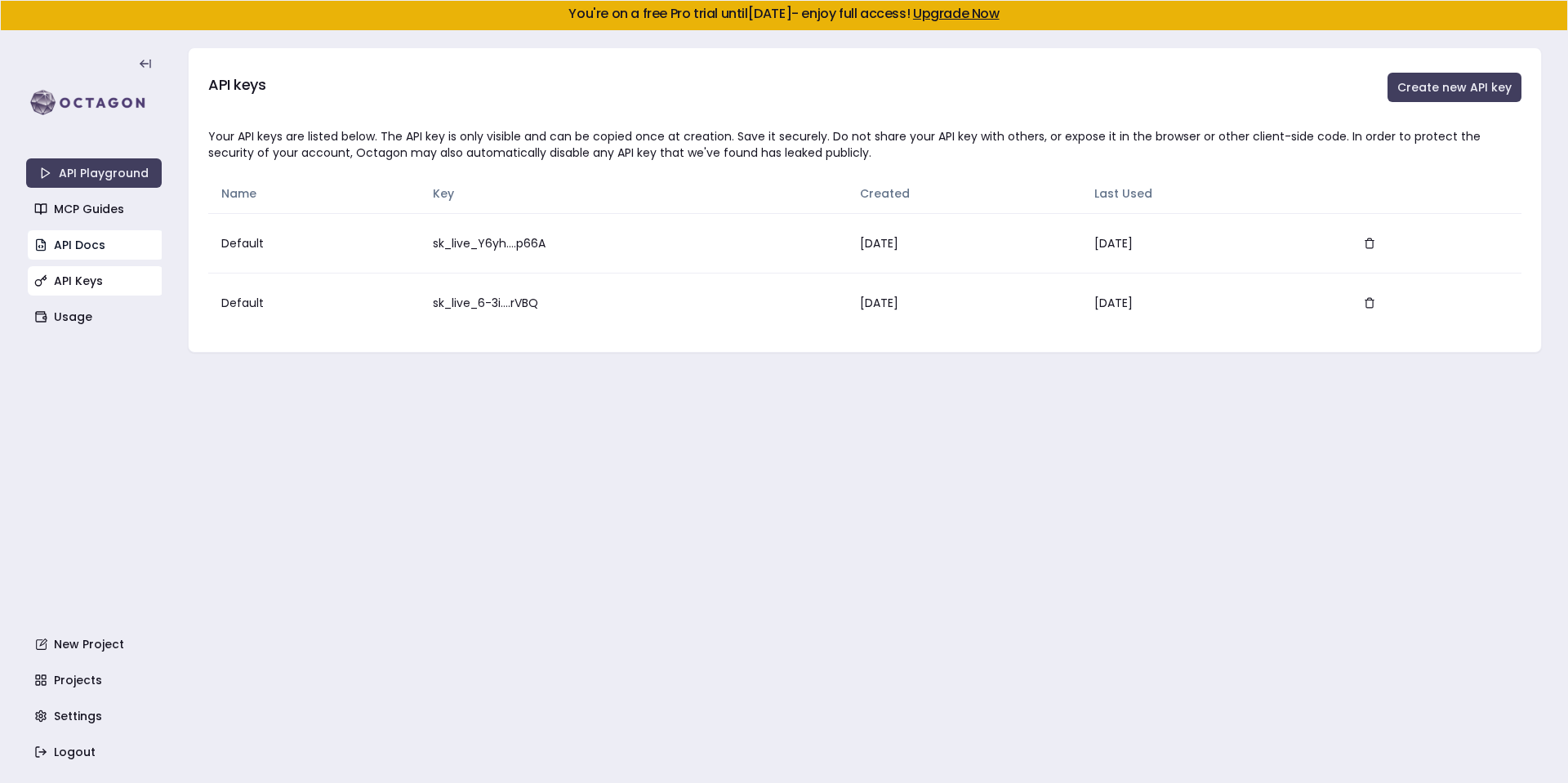
click at [82, 250] on link "API Docs" at bounding box center [95, 245] width 135 height 30
click at [59, 311] on link "Usage" at bounding box center [95, 317] width 135 height 30
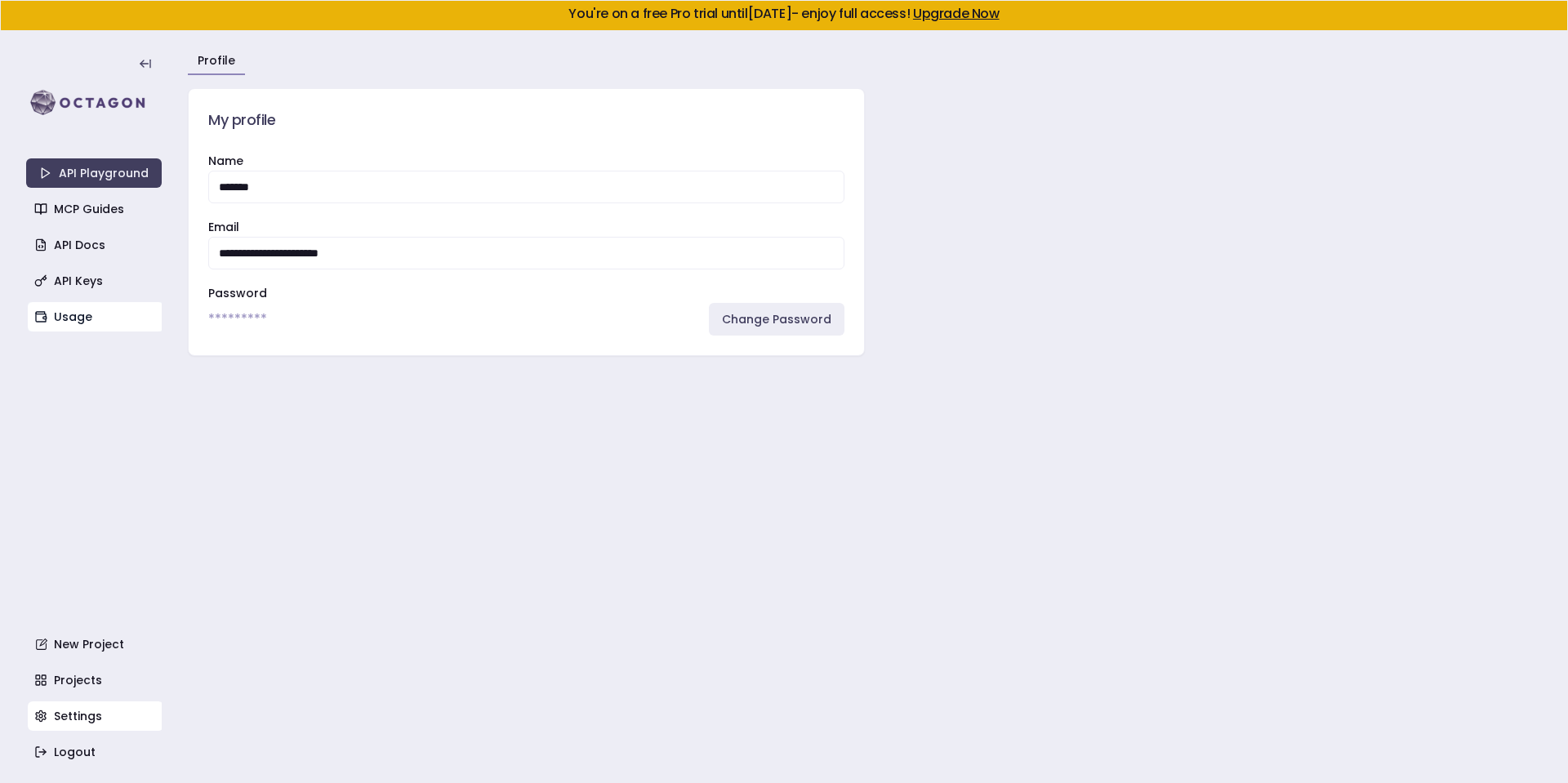
click at [81, 317] on link "Usage" at bounding box center [95, 317] width 135 height 30
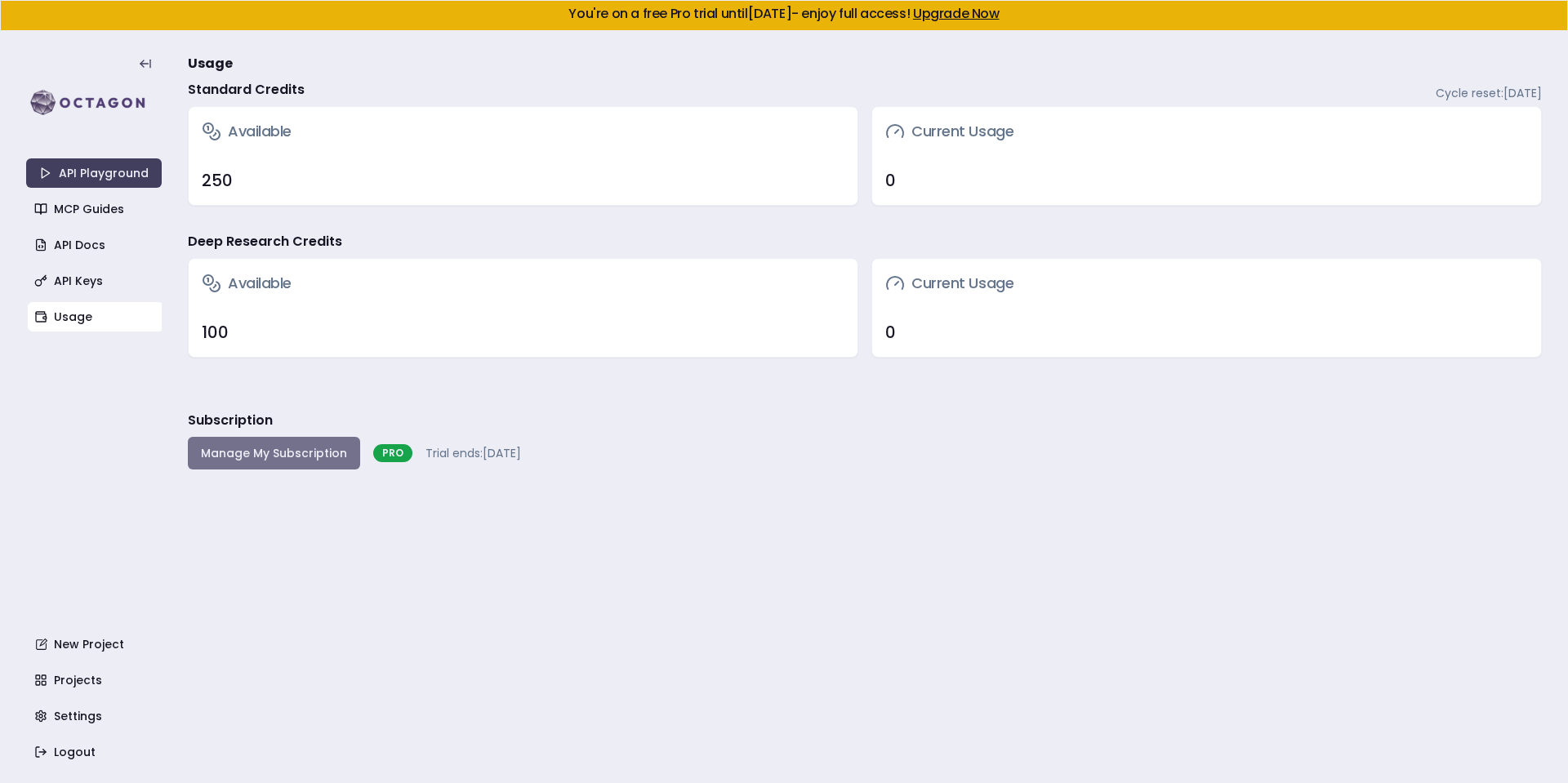
click at [232, 457] on button "Manage My Subscription" at bounding box center [274, 453] width 172 height 33
